Goal: Task Accomplishment & Management: Complete application form

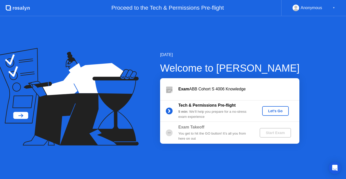
click at [276, 106] on button "Let's Go" at bounding box center [275, 111] width 27 height 10
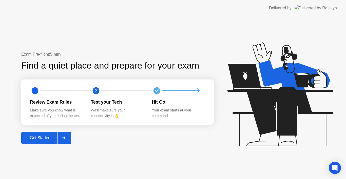
click at [63, 137] on icon at bounding box center [64, 137] width 4 height 3
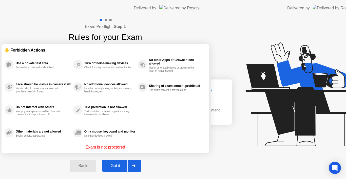
click at [44, 139] on div "Exam Pre-flight: Step 1 Rules for your Exam ✋ Forbidden Actions Use a private t…" at bounding box center [105, 97] width 211 height 162
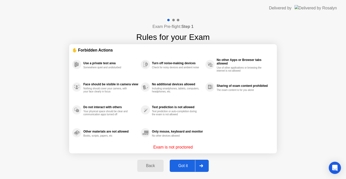
click at [189, 163] on div "Got it" at bounding box center [183, 165] width 24 height 5
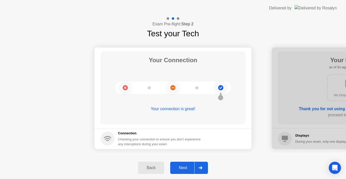
drag, startPoint x: 193, startPoint y: 165, endPoint x: 198, endPoint y: 171, distance: 7.4
click at [198, 171] on button "Next" at bounding box center [189, 167] width 38 height 12
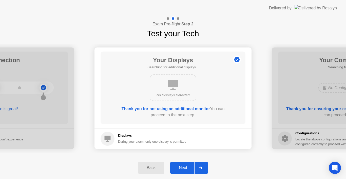
click at [198, 171] on div at bounding box center [200, 168] width 12 height 12
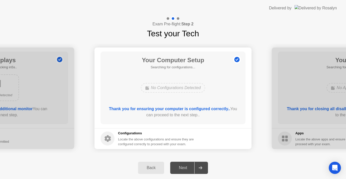
click at [203, 164] on div at bounding box center [200, 168] width 12 height 12
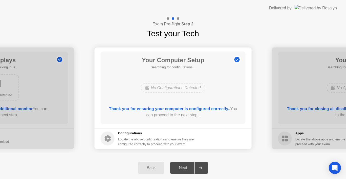
click at [151, 169] on div "Back" at bounding box center [151, 167] width 23 height 5
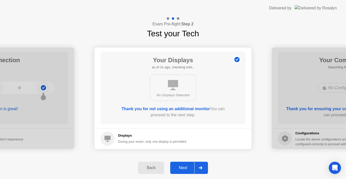
click at [197, 167] on div at bounding box center [200, 168] width 12 height 12
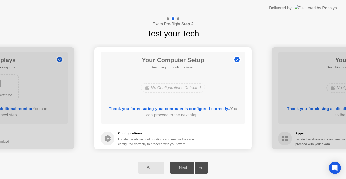
click at [165, 108] on b "Thank you for ensuring your computer is configured correctly.." at bounding box center [169, 108] width 121 height 4
click at [235, 60] on circle at bounding box center [236, 59] width 5 height 5
click at [182, 108] on b "Thank you for ensuring your computer is configured correctly.." at bounding box center [169, 108] width 121 height 4
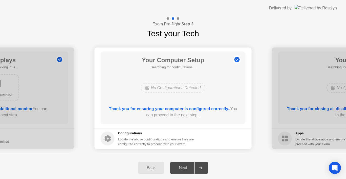
click at [182, 108] on b "Thank you for ensuring your computer is configured correctly.." at bounding box center [169, 108] width 121 height 4
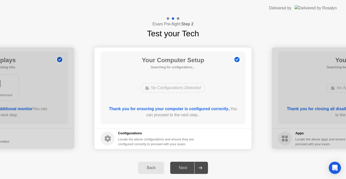
click at [182, 108] on b "Thank you for ensuring your computer is configured correctly.." at bounding box center [169, 108] width 121 height 4
click at [109, 137] on icon at bounding box center [108, 138] width 6 height 7
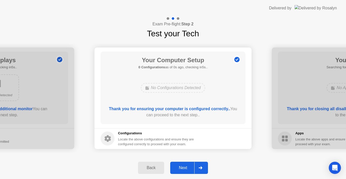
click at [109, 137] on icon at bounding box center [108, 138] width 6 height 7
click at [108, 137] on icon at bounding box center [108, 138] width 6 height 7
click at [189, 171] on button "Next" at bounding box center [189, 167] width 38 height 12
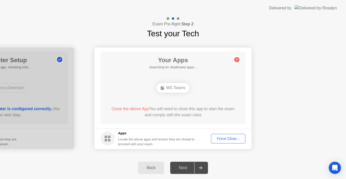
click at [223, 136] on div "Force Close..." at bounding box center [228, 138] width 31 height 4
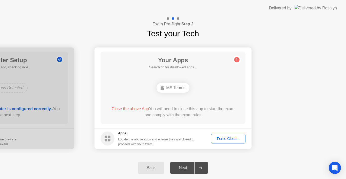
click at [223, 136] on div "Force Close..." at bounding box center [228, 138] width 31 height 4
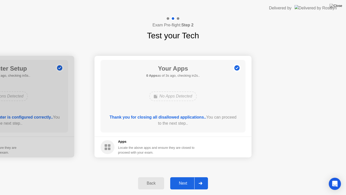
click at [202, 178] on div at bounding box center [200, 183] width 12 height 12
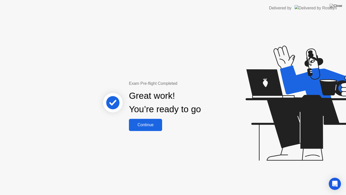
click at [146, 126] on div "Continue" at bounding box center [146, 124] width 30 height 5
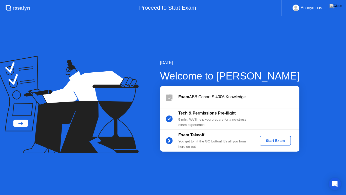
click at [282, 139] on div "Start Exam" at bounding box center [275, 140] width 27 height 4
